Goal: Information Seeking & Learning: Learn about a topic

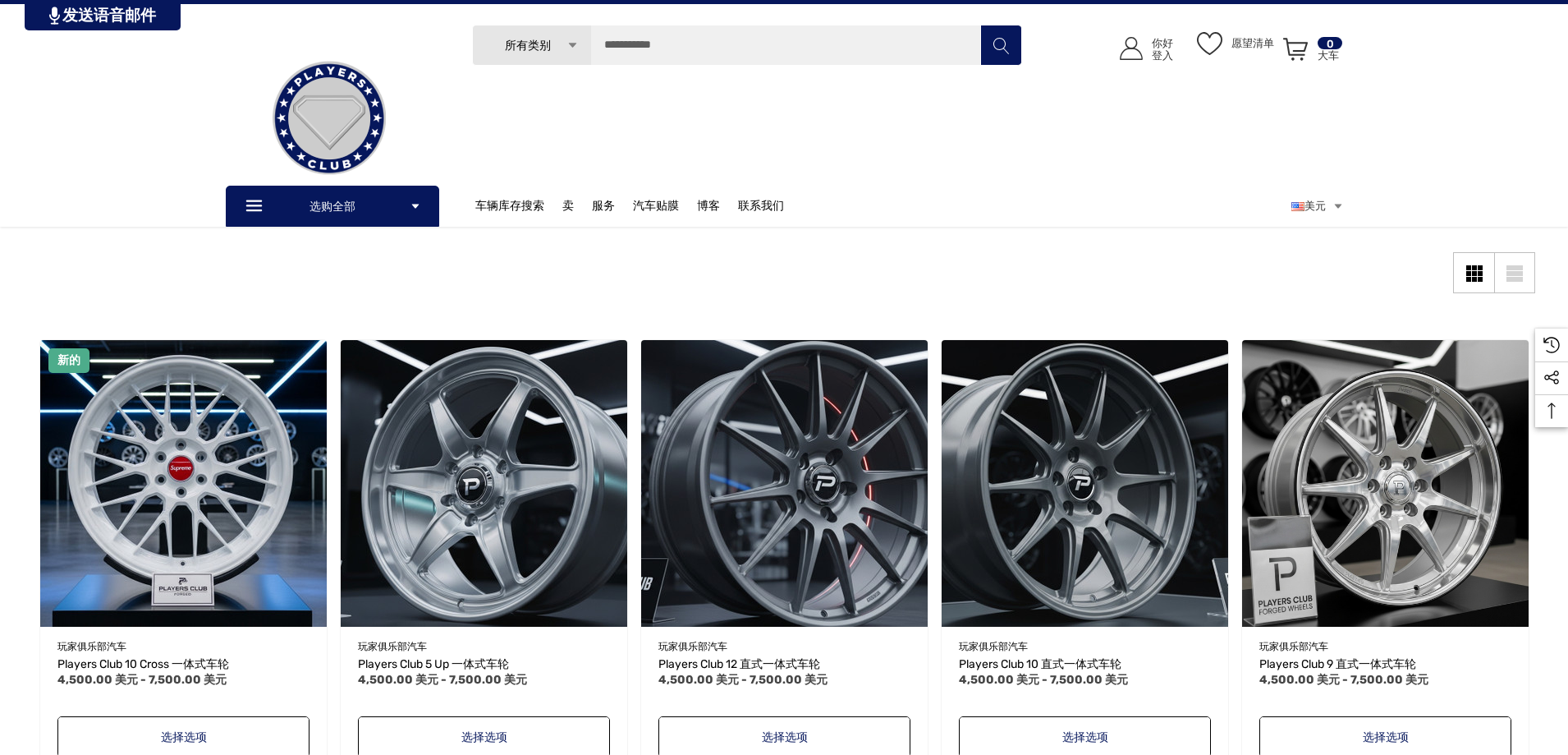
scroll to position [141, 0]
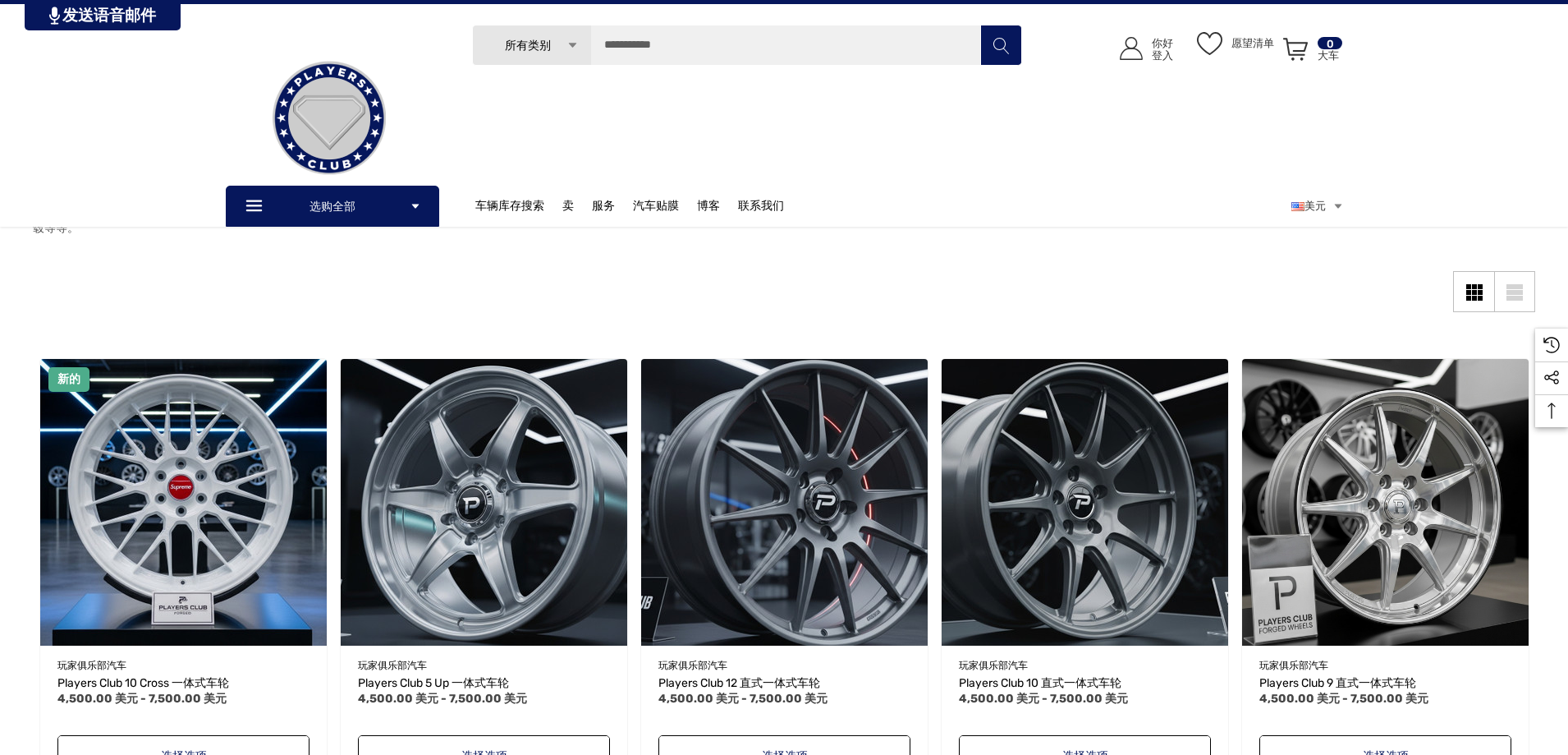
click at [412, 198] on img at bounding box center [329, 118] width 164 height 164
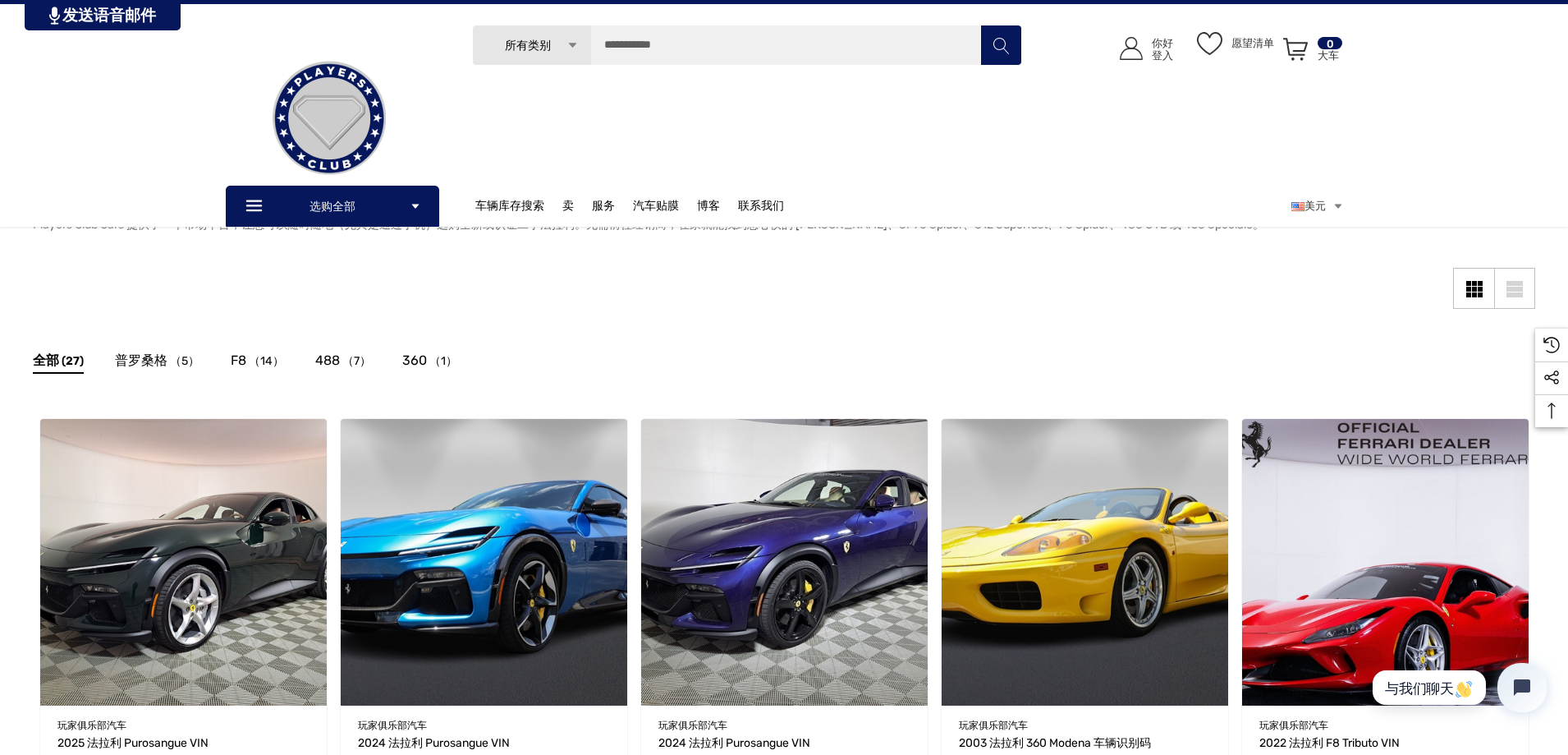
scroll to position [82, 0]
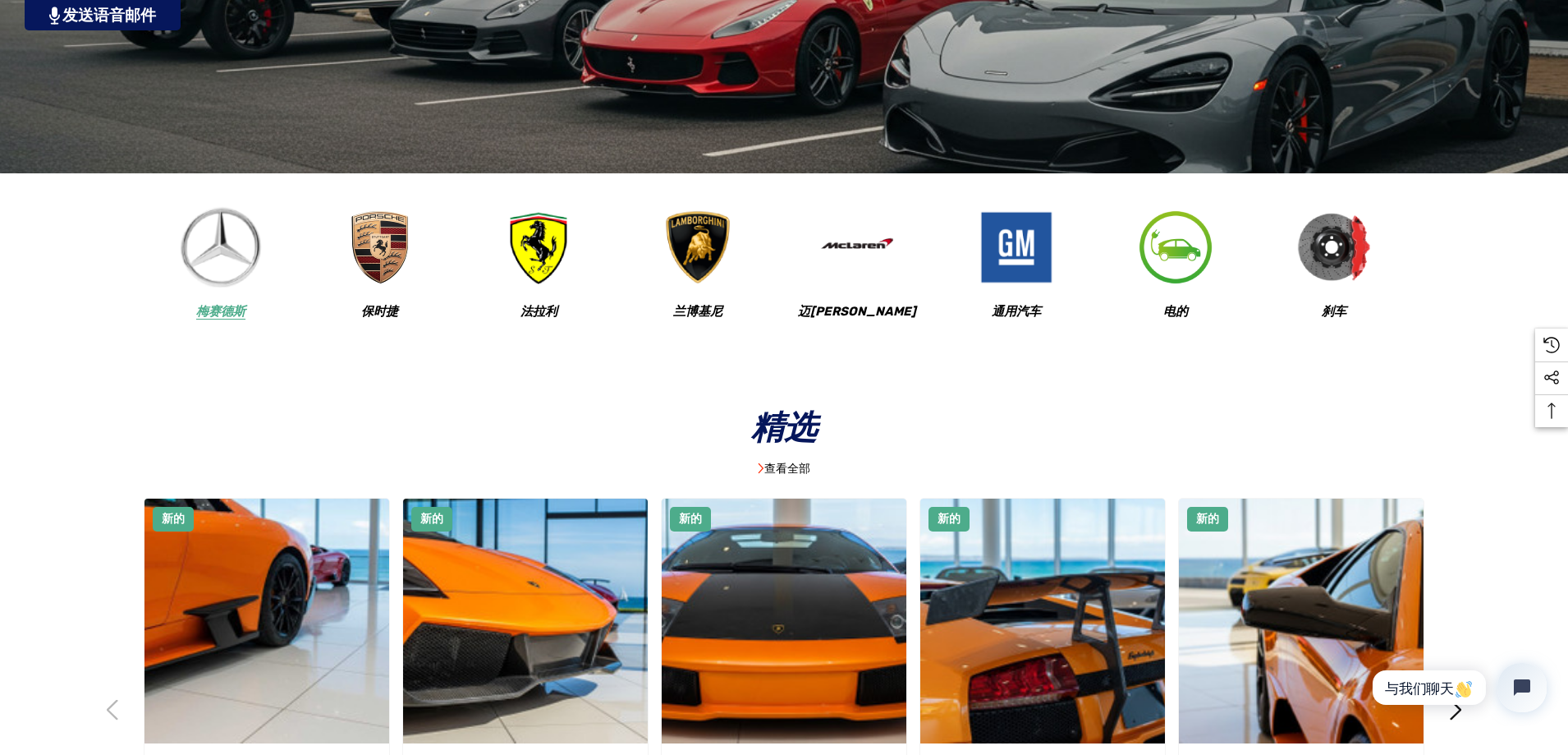
click at [244, 223] on img at bounding box center [220, 247] width 81 height 81
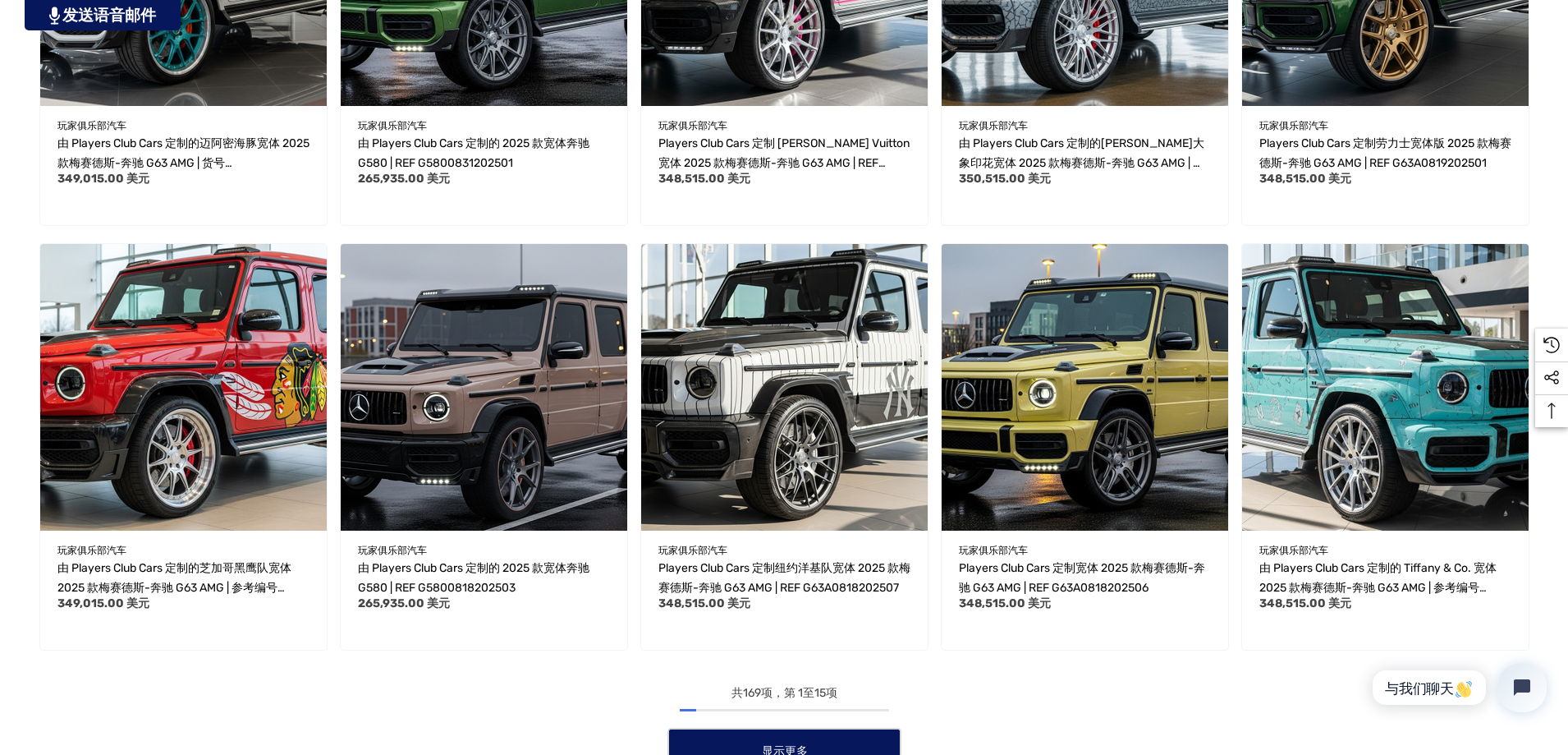
scroll to position [1232, 0]
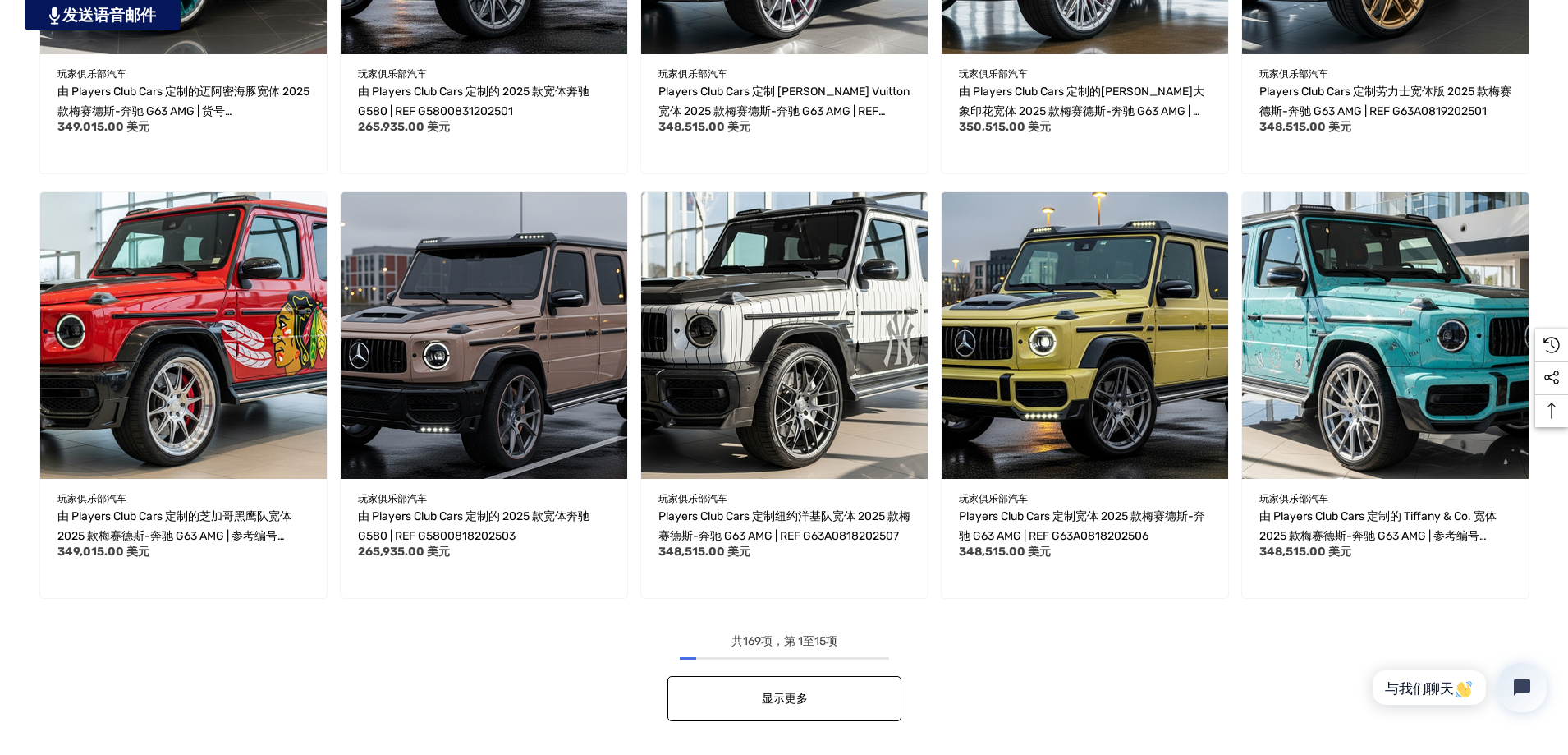
click at [794, 712] on link "显示更多" at bounding box center [784, 698] width 234 height 45
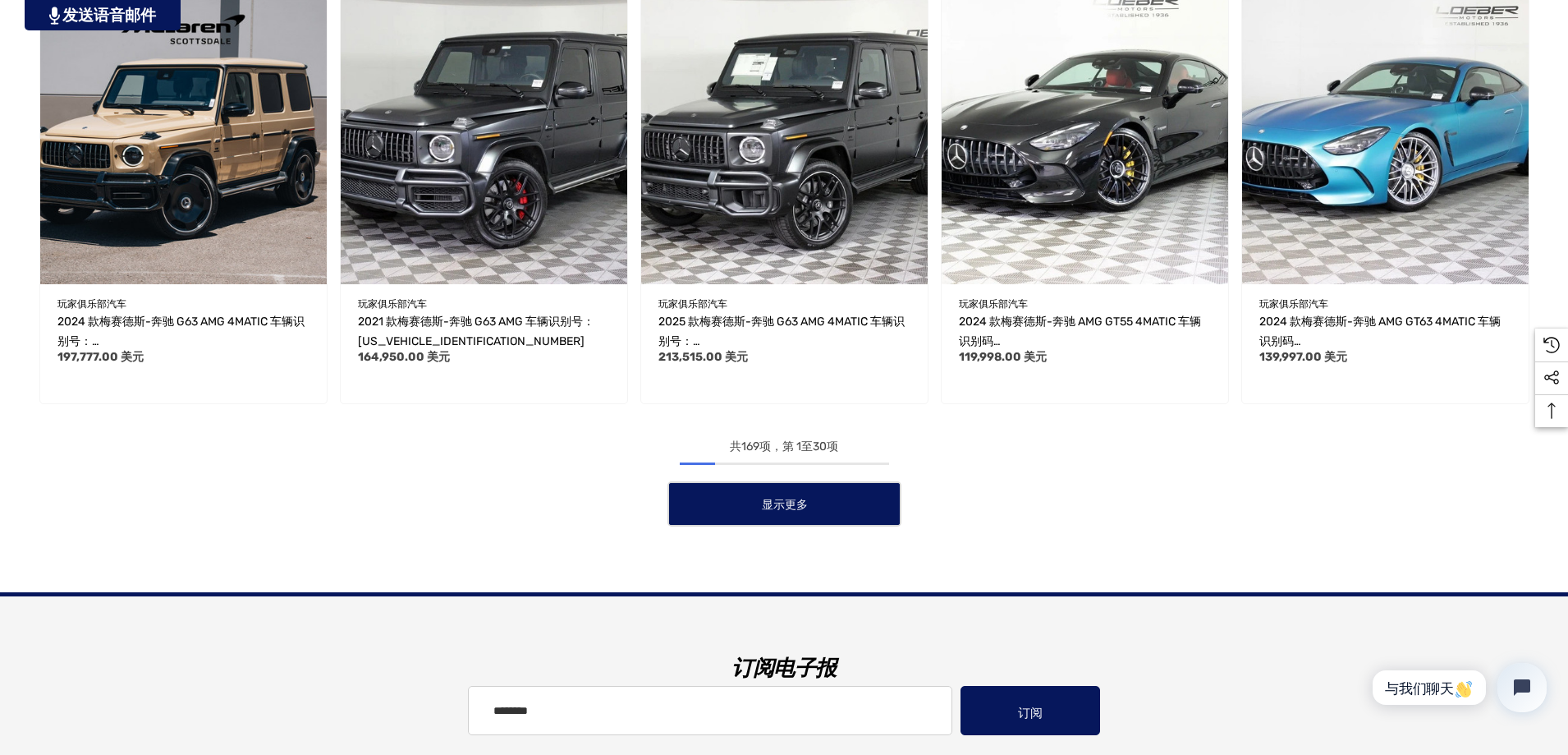
scroll to position [2709, 0]
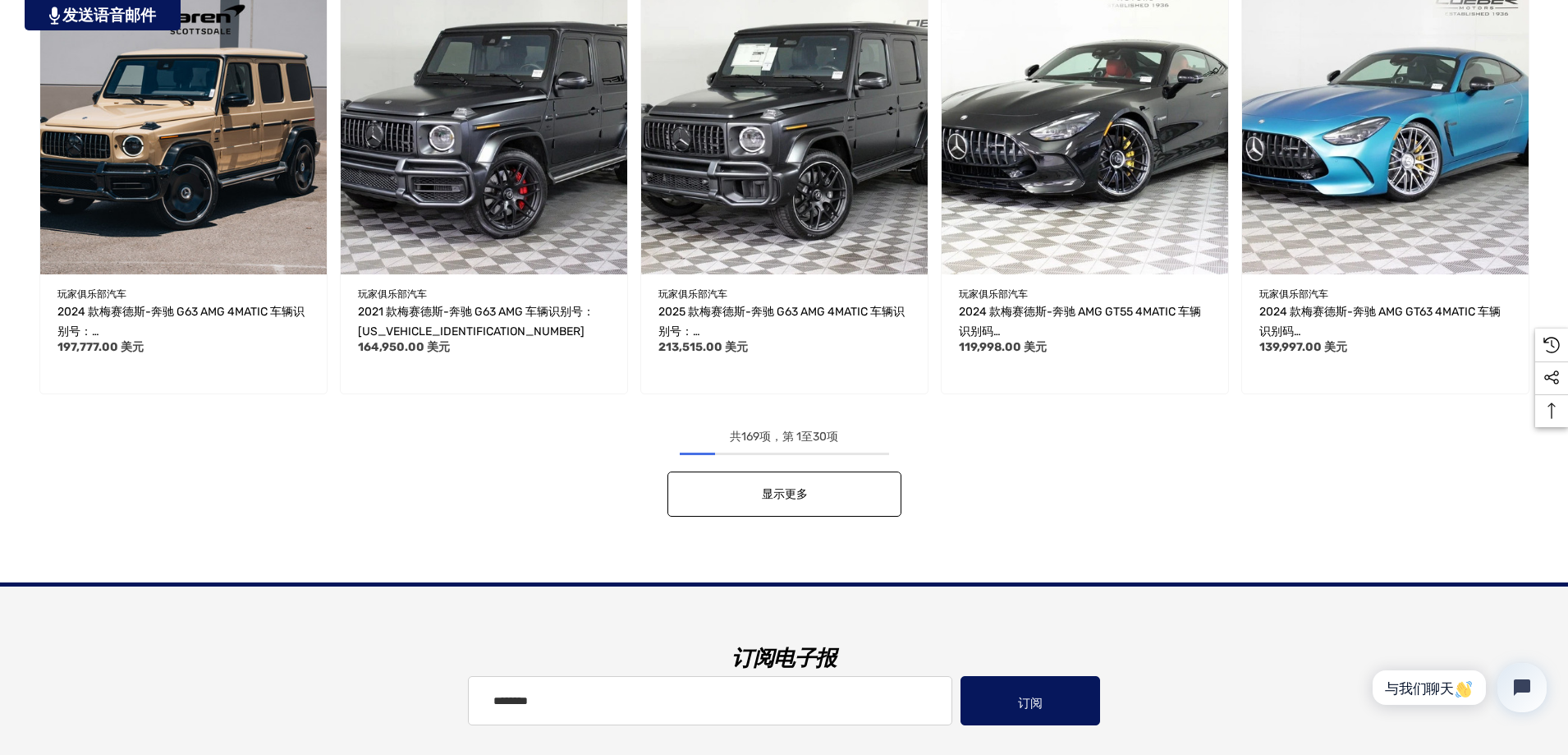
click at [818, 482] on link "显示更多" at bounding box center [784, 494] width 234 height 45
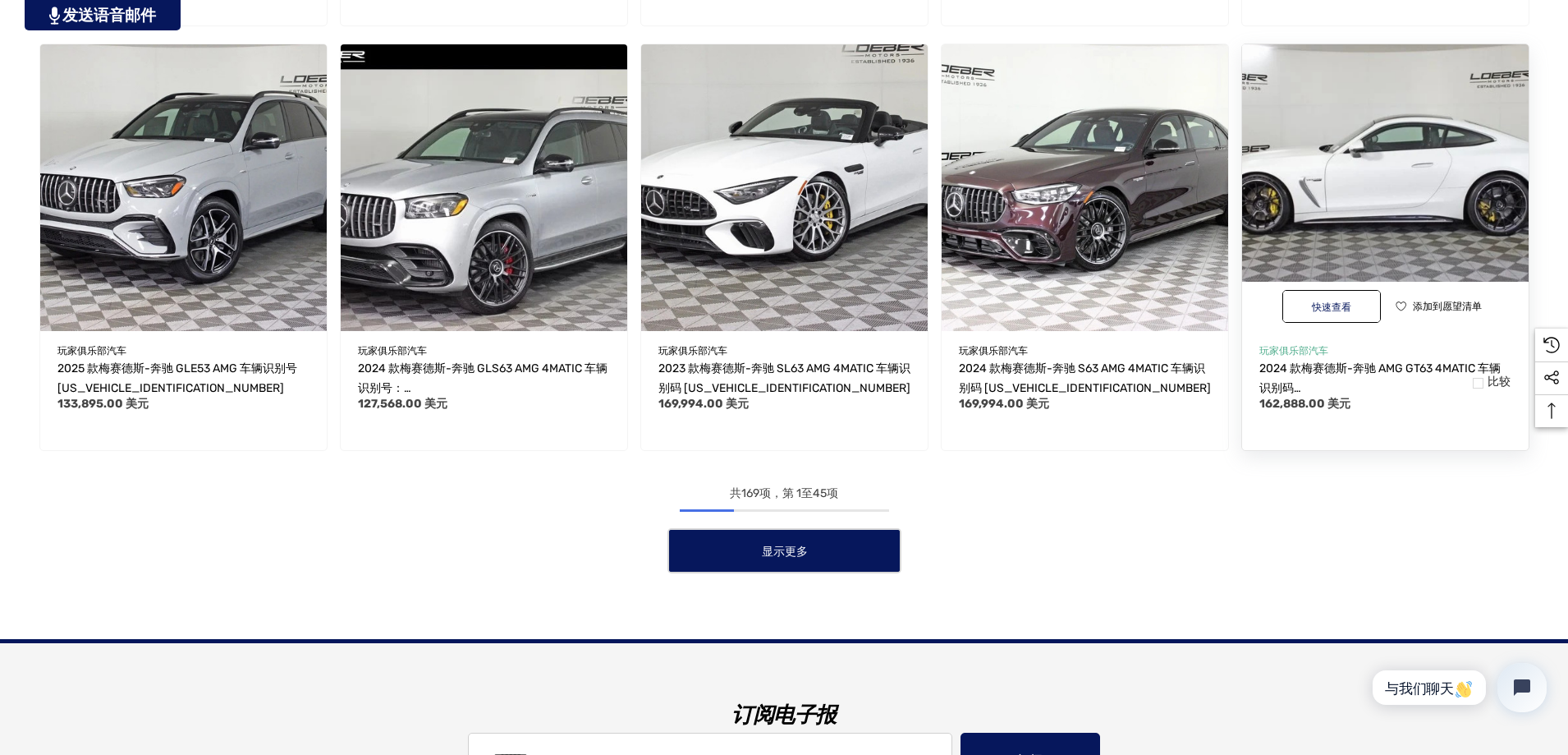
scroll to position [3941, 0]
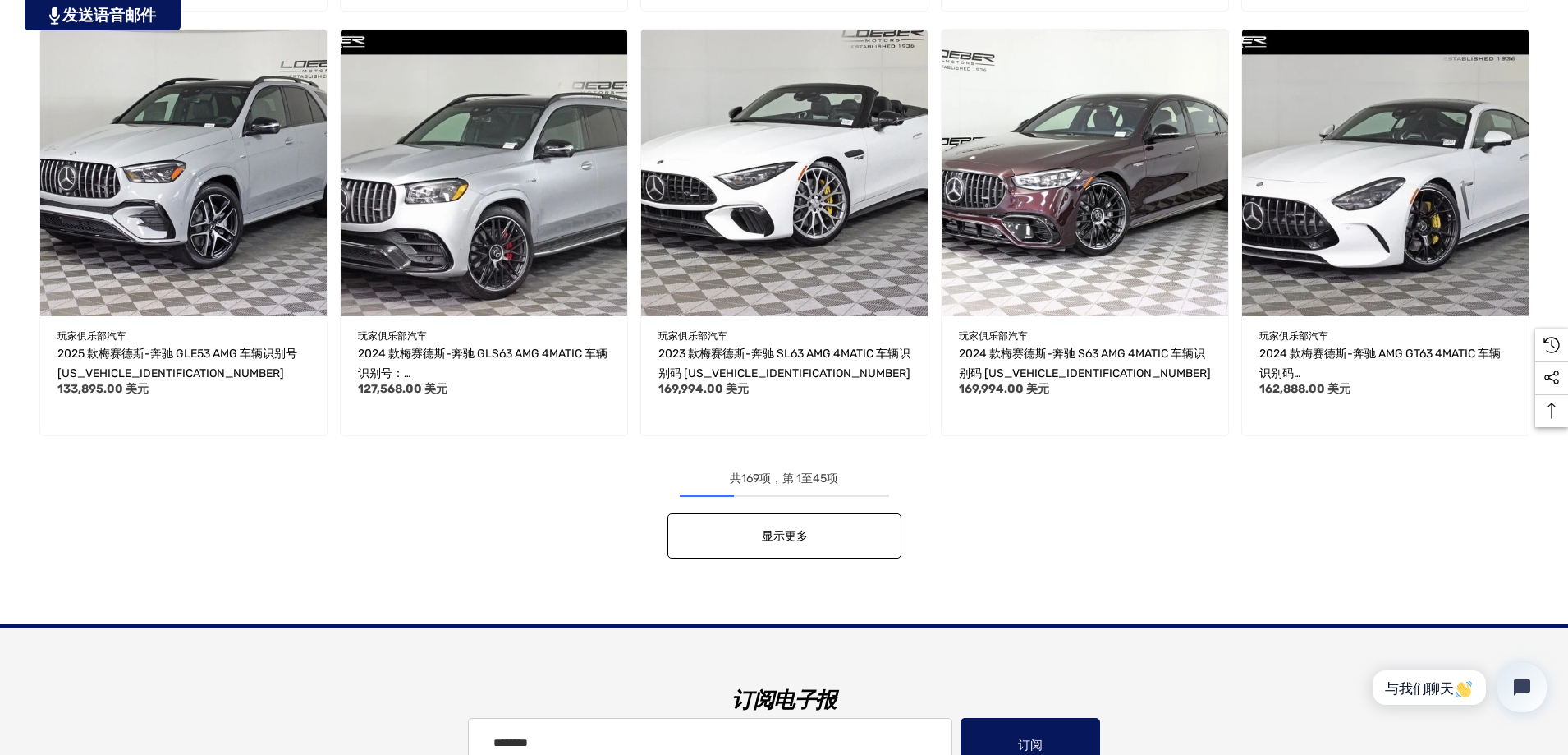
click at [865, 526] on link "显示更多" at bounding box center [784, 536] width 234 height 45
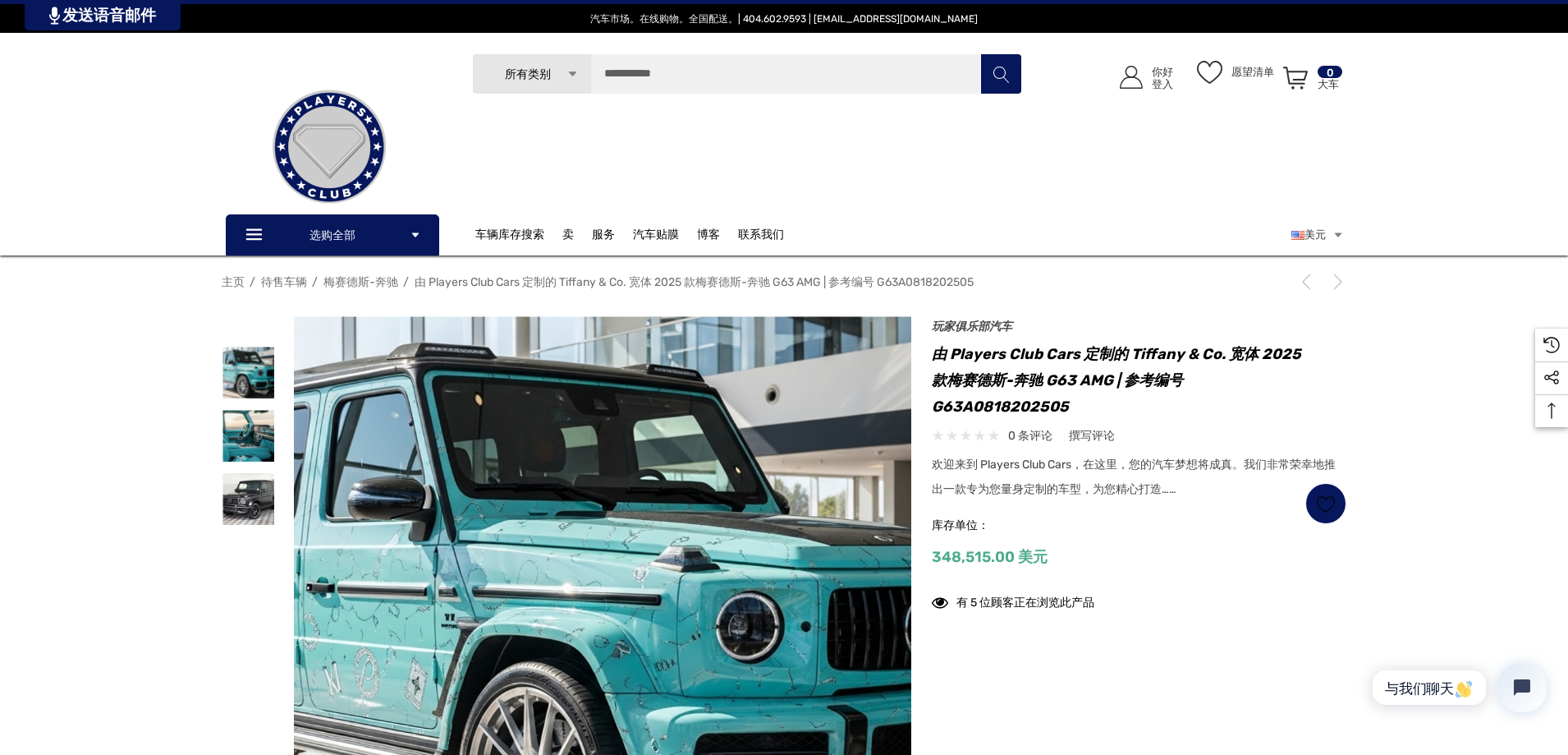
scroll to position [247, 0]
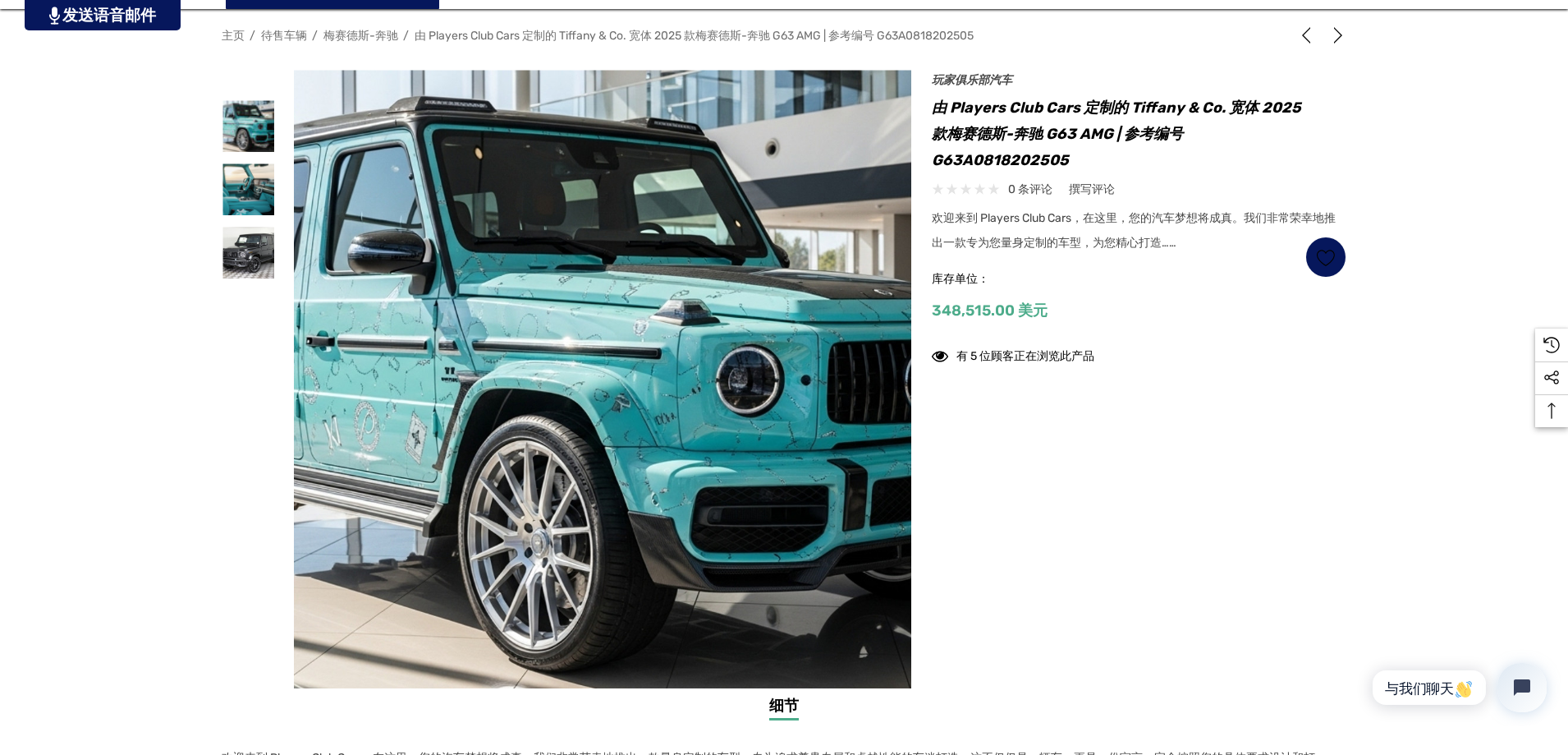
click at [939, 356] on use at bounding box center [940, 357] width 16 height 11
click at [249, 117] on img at bounding box center [247, 126] width 51 height 51
click at [273, 172] on img at bounding box center [247, 189] width 51 height 51
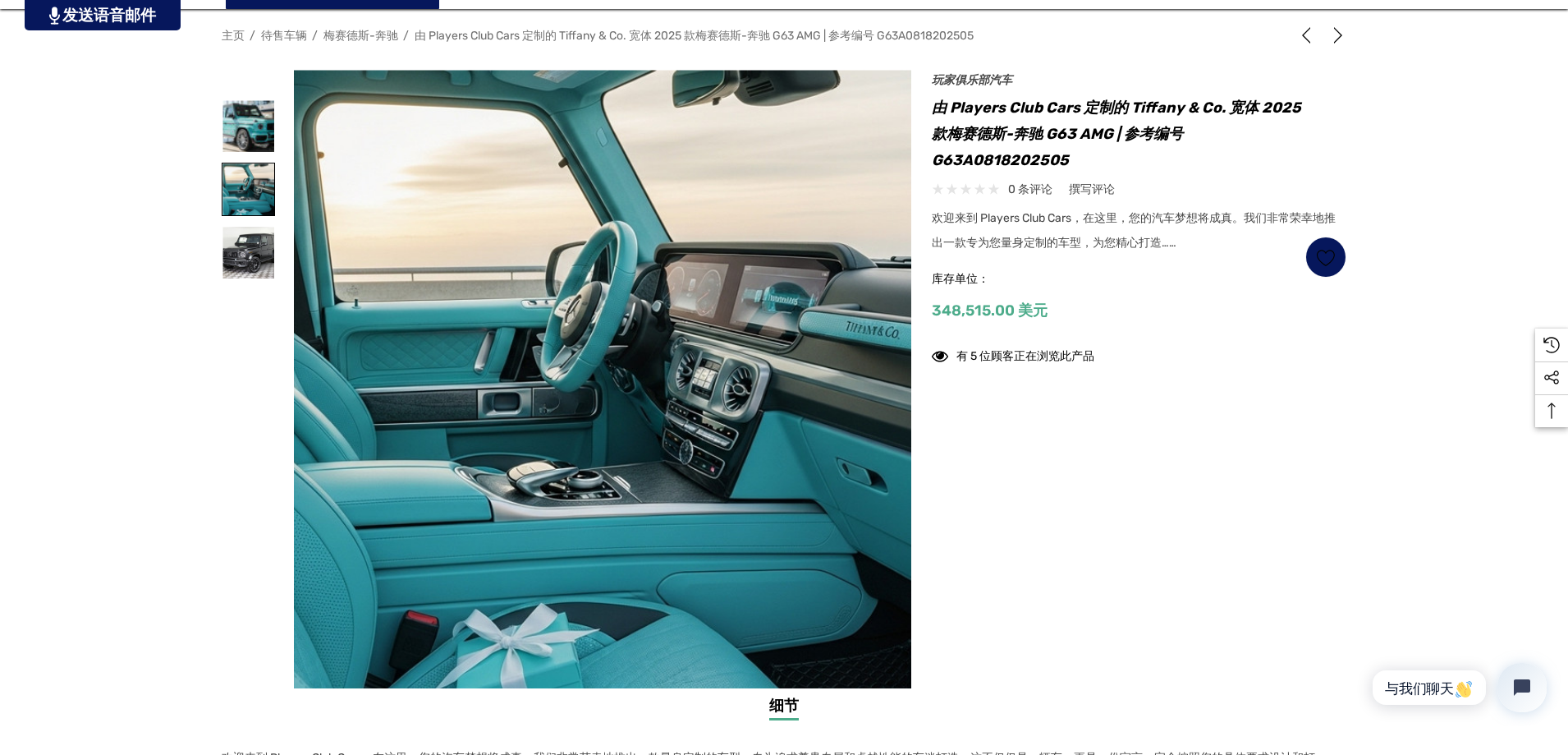
click at [266, 205] on img at bounding box center [247, 189] width 51 height 51
click at [271, 186] on img at bounding box center [247, 189] width 51 height 51
click at [280, 178] on div at bounding box center [257, 287] width 72 height 435
click at [253, 194] on img at bounding box center [247, 189] width 51 height 51
click at [237, 188] on img at bounding box center [247, 189] width 51 height 51
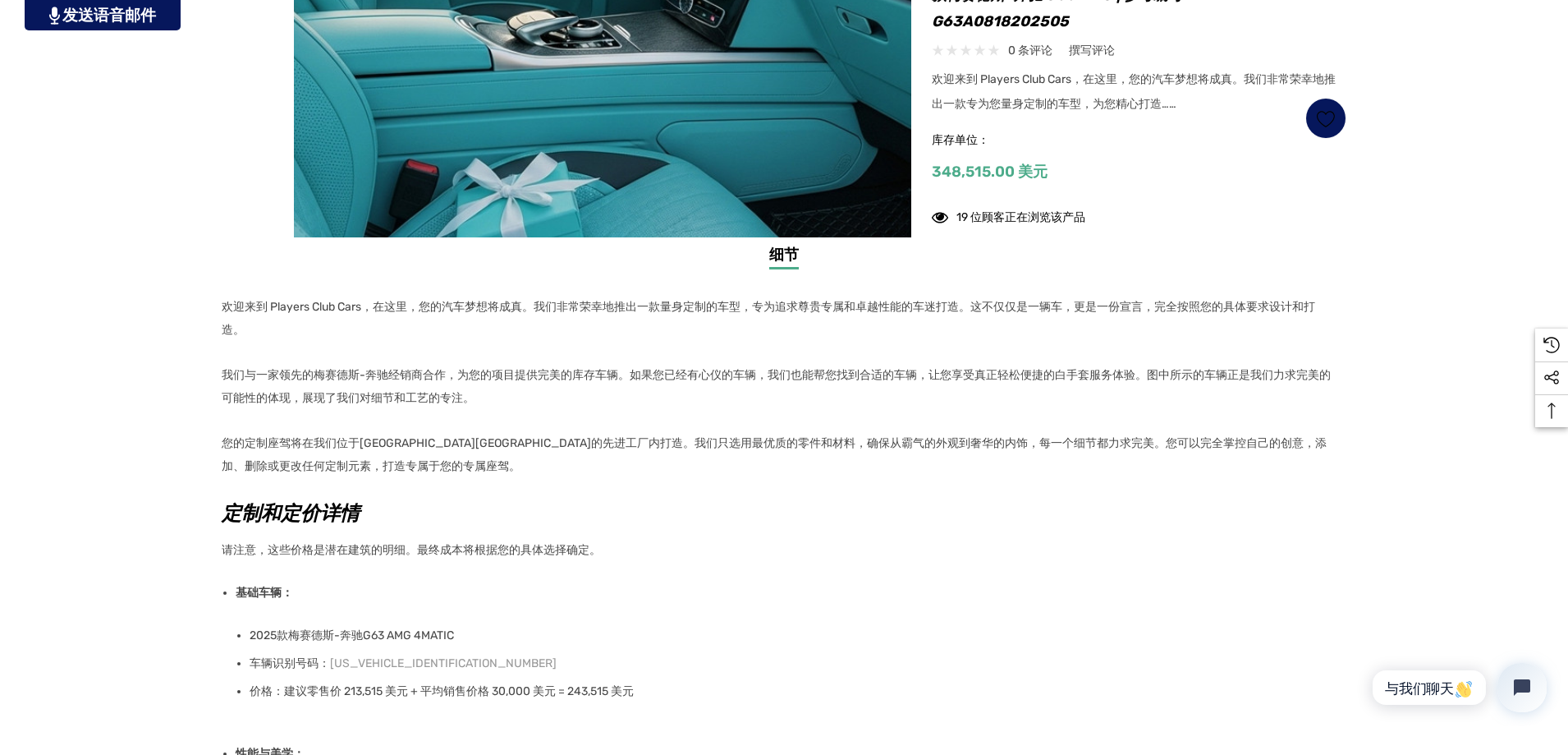
scroll to position [739, 0]
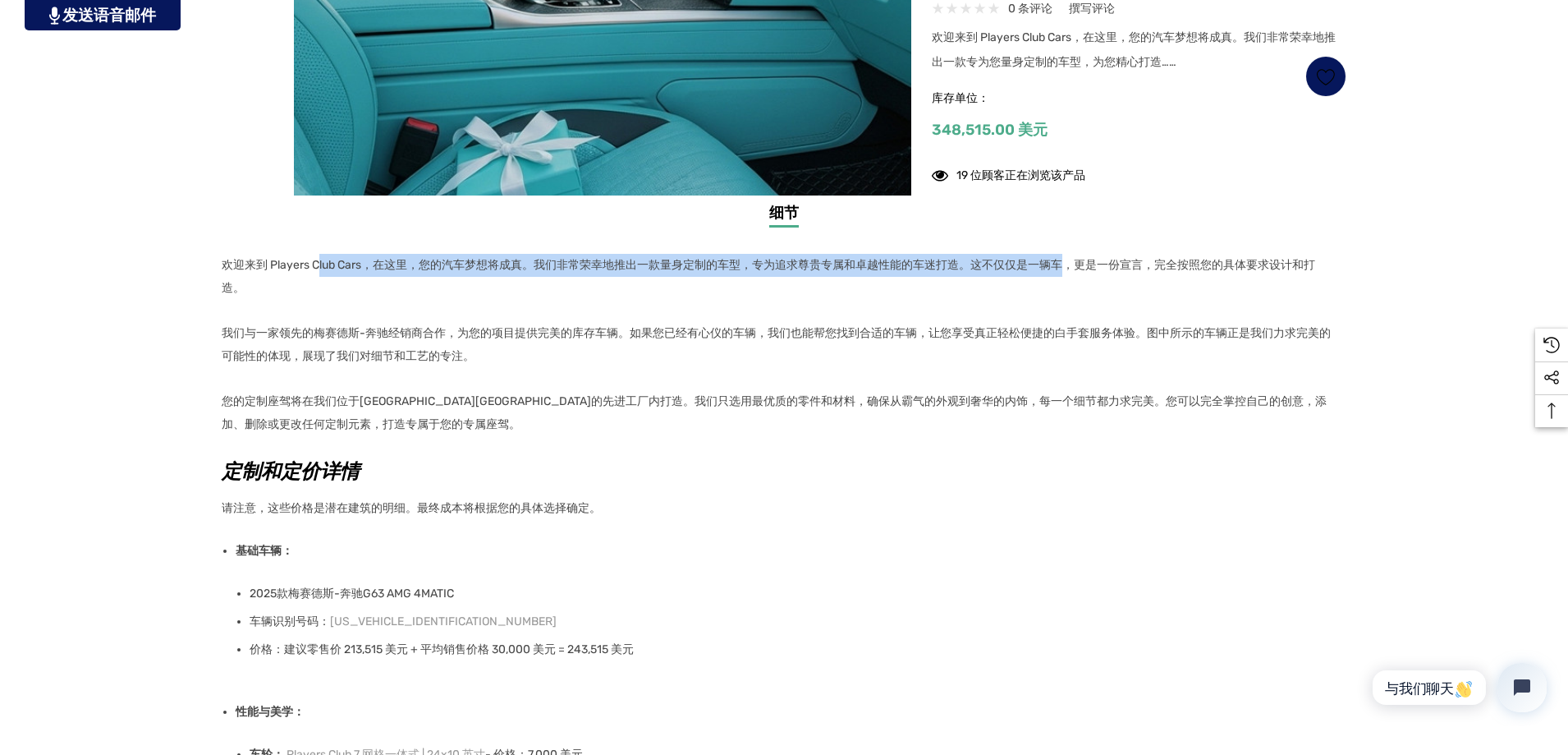
drag, startPoint x: 320, startPoint y: 260, endPoint x: 1061, endPoint y: 275, distance: 741.2
click at [1061, 275] on p "欢迎来到 Players Club Cars，在这里，您的汽车梦想将成真。我们非常荣幸地推出一款量身定制的车型，专为追求尊贵专属和卓越性能的车迷打造。这不仅仅…" at bounding box center [778, 276] width 1115 height 46
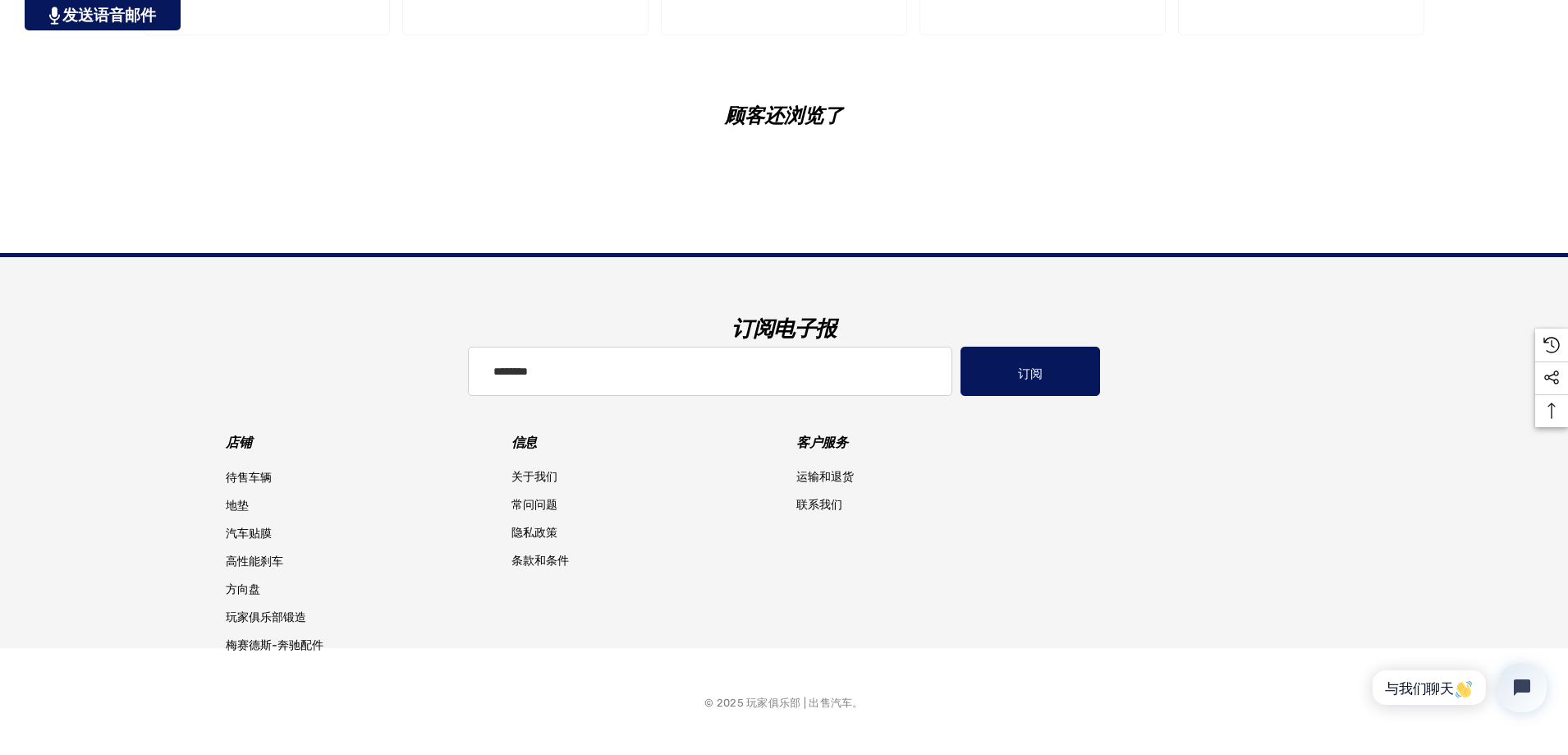
scroll to position [3379, 0]
